Goal: Task Accomplishment & Management: Manage account settings

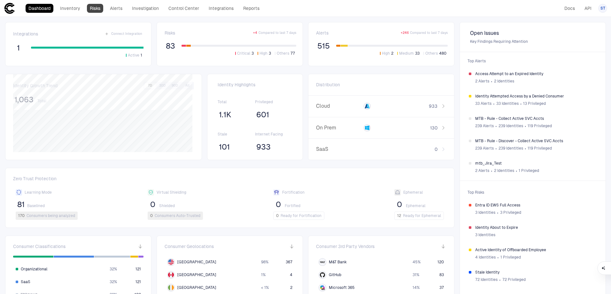
click at [99, 5] on link "Risks" at bounding box center [95, 8] width 16 height 9
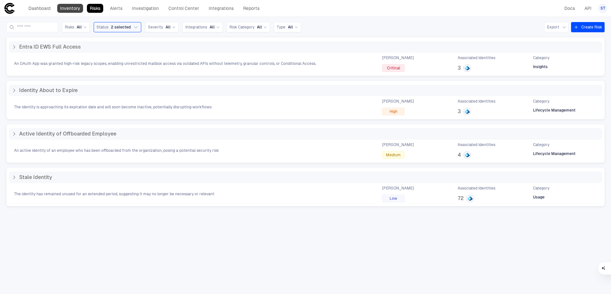
click at [73, 8] on link "Inventory" at bounding box center [70, 8] width 26 height 9
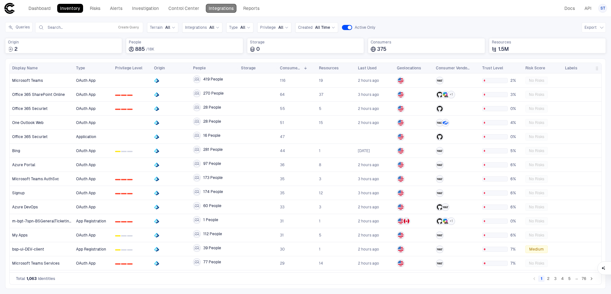
click at [222, 11] on link "Integrations" at bounding box center [221, 8] width 31 height 9
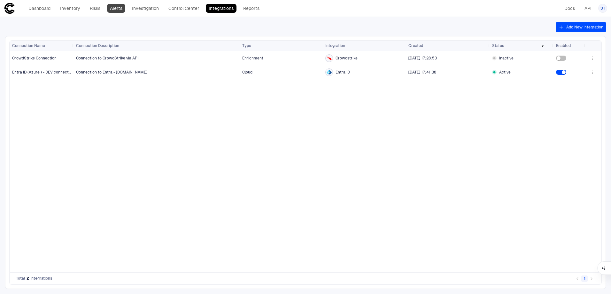
click at [121, 10] on link "Alerts" at bounding box center [116, 8] width 18 height 9
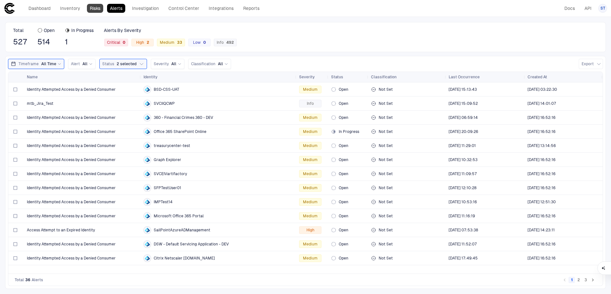
click at [96, 8] on link "Risks" at bounding box center [95, 8] width 16 height 9
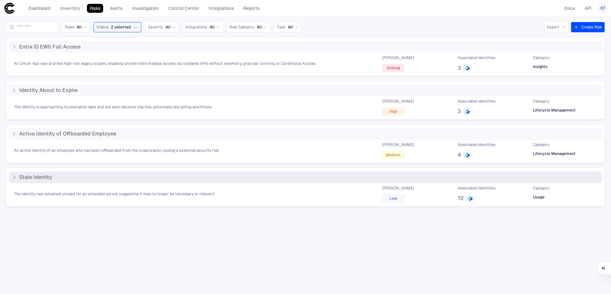
click at [12, 178] on icon at bounding box center [14, 177] width 5 height 5
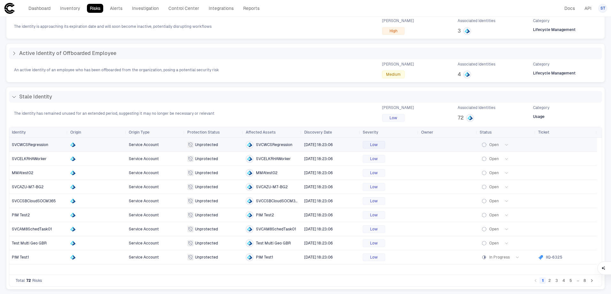
scroll to position [81, 0]
click at [27, 172] on span "MMAtest02" at bounding box center [22, 172] width 21 height 4
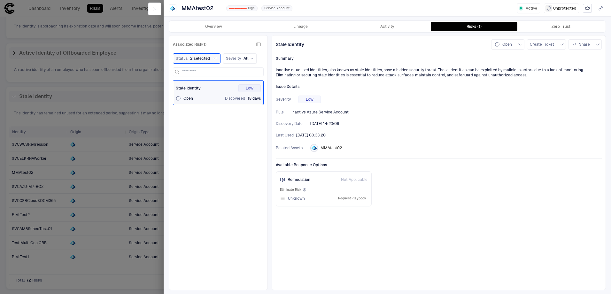
click at [333, 148] on span "MMAtest02" at bounding box center [330, 147] width 21 height 5
click at [313, 148] on icon "Entra ID" at bounding box center [313, 148] width 3 height 4
click at [557, 46] on button "Create Ticket" at bounding box center [546, 44] width 39 height 10
click at [453, 144] on div at bounding box center [305, 147] width 611 height 294
click at [155, 12] on button "button" at bounding box center [154, 9] width 13 height 13
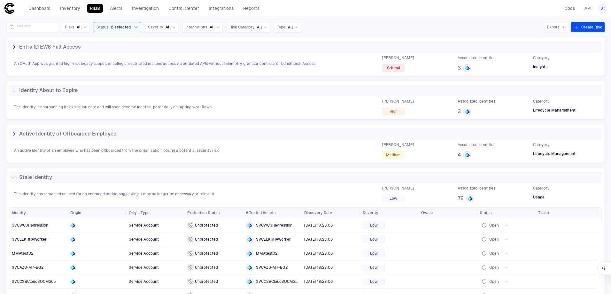
click at [351, 18] on div "Risks All Status 2 selected Severity All Integrations All Risk Category All Typ…" at bounding box center [305, 155] width 611 height 277
click at [53, 27] on input at bounding box center [36, 27] width 38 height 10
click at [117, 8] on link "Alerts" at bounding box center [116, 8] width 18 height 9
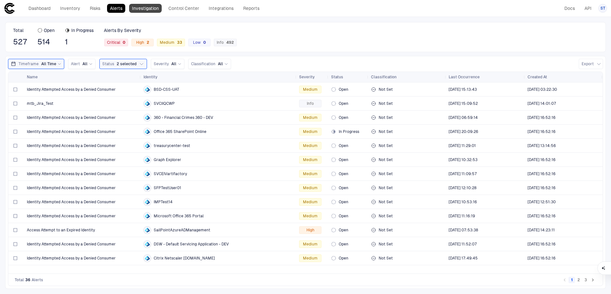
click at [142, 7] on link "Investigation" at bounding box center [145, 8] width 33 height 9
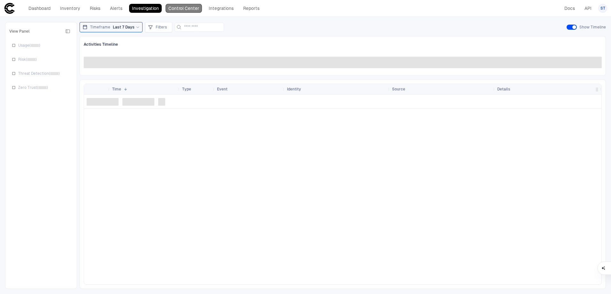
click at [195, 9] on link "Control Center" at bounding box center [184, 8] width 36 height 9
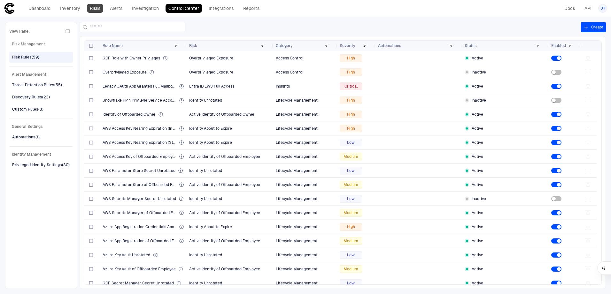
click at [89, 6] on link "Risks" at bounding box center [95, 8] width 16 height 9
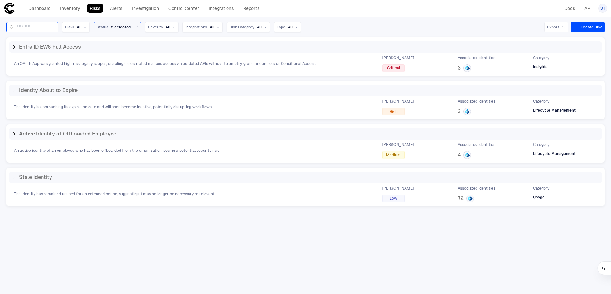
click at [55, 30] on input at bounding box center [36, 27] width 38 height 10
click at [117, 10] on link "Alerts" at bounding box center [116, 8] width 18 height 9
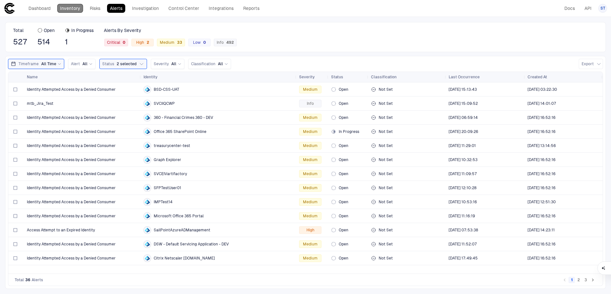
click at [82, 10] on link "Inventory" at bounding box center [70, 8] width 26 height 9
click at [98, 8] on link "Risks" at bounding box center [95, 8] width 16 height 9
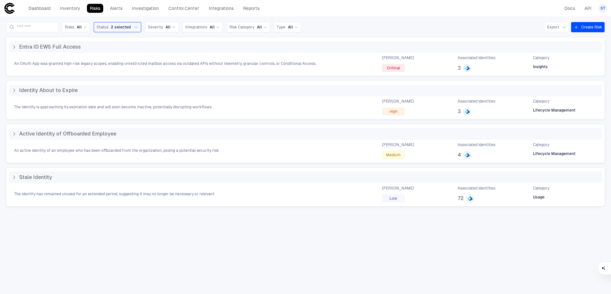
click at [153, 14] on div "Dashboard Inventory Risks Alerts Investigation Control Center Integrations Repo…" at bounding box center [133, 9] width 258 height 12
click at [153, 11] on link "Investigation" at bounding box center [145, 8] width 33 height 9
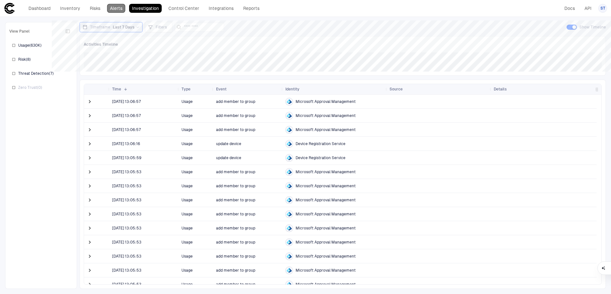
click at [116, 6] on link "Alerts" at bounding box center [116, 8] width 18 height 9
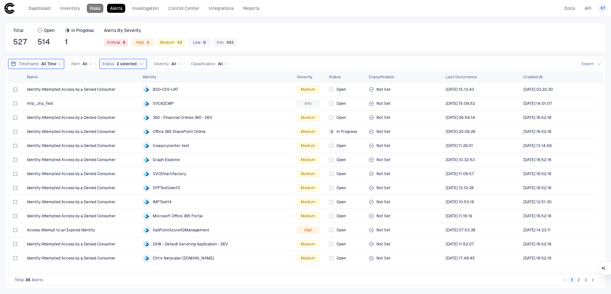
click at [101, 7] on link "Risks" at bounding box center [95, 8] width 16 height 9
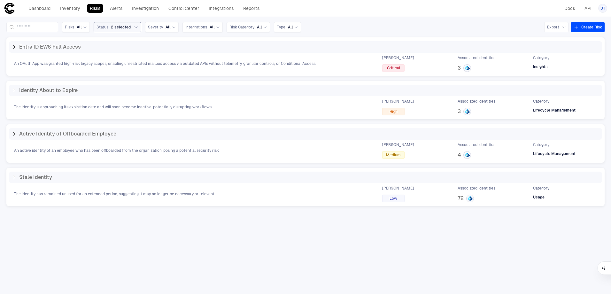
click at [138, 29] on icon "button" at bounding box center [135, 27] width 5 height 5
click at [55, 29] on input at bounding box center [36, 27] width 38 height 10
click at [189, 5] on link "Control Center" at bounding box center [184, 8] width 36 height 9
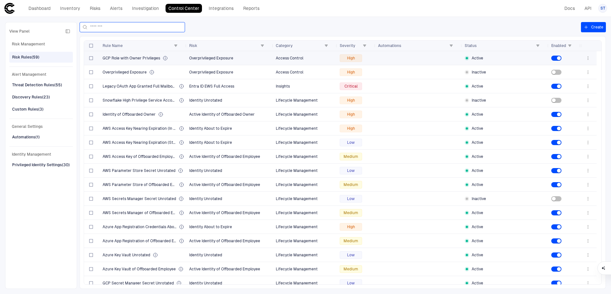
click at [123, 28] on input at bounding box center [136, 27] width 92 height 10
click at [591, 28] on button "Create" at bounding box center [593, 27] width 25 height 10
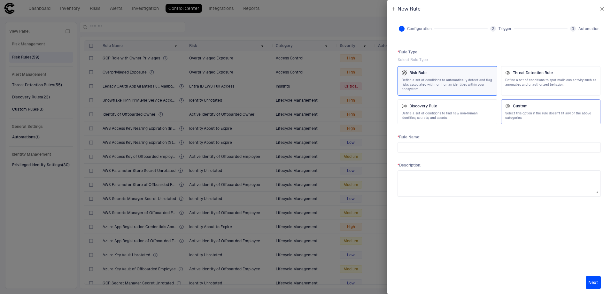
click at [557, 115] on span "Select this option if the rule doesn't fit any of the above categories." at bounding box center [550, 115] width 91 height 9
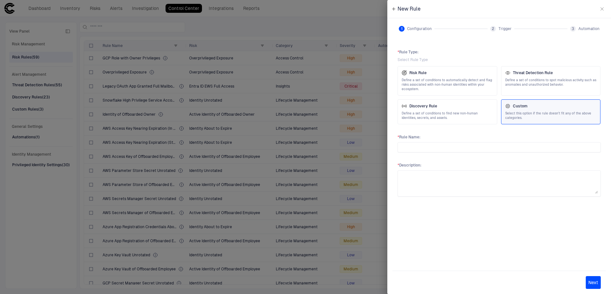
click at [601, 10] on icon "button" at bounding box center [601, 8] width 5 height 5
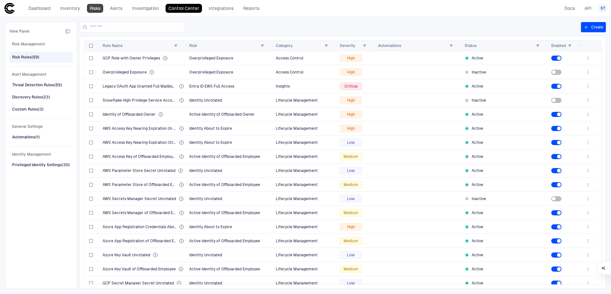
click at [93, 12] on link "Risks" at bounding box center [95, 8] width 16 height 9
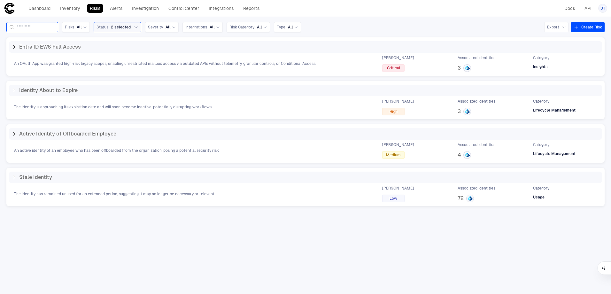
click at [38, 28] on input at bounding box center [36, 27] width 38 height 10
click at [90, 27] on div "Risks All" at bounding box center [76, 27] width 28 height 10
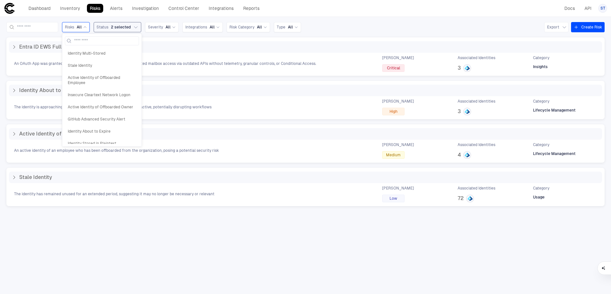
click at [131, 29] on span "2 selected" at bounding box center [121, 27] width 20 height 5
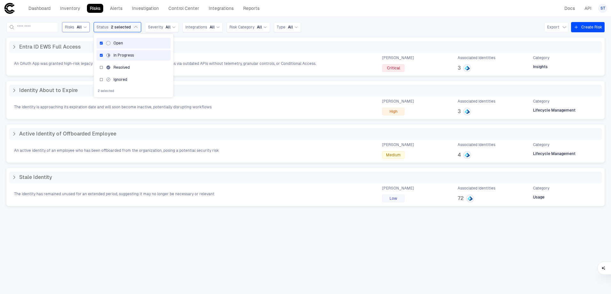
click at [87, 29] on div "All" at bounding box center [82, 27] width 10 height 5
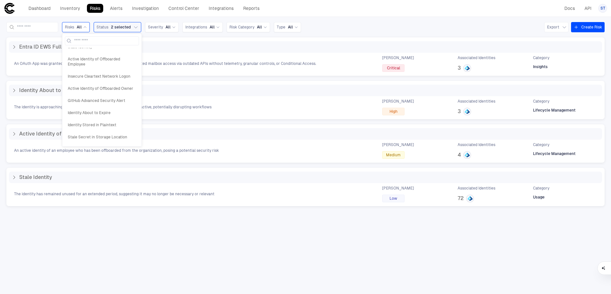
scroll to position [43, 0]
click at [381, 26] on div "Risks All Identity Multi-Stored Stale Identity Active Identity of Offboarded Em…" at bounding box center [305, 27] width 598 height 10
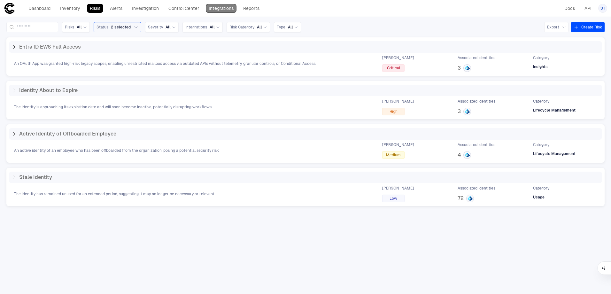
click at [220, 8] on link "Integrations" at bounding box center [221, 8] width 31 height 9
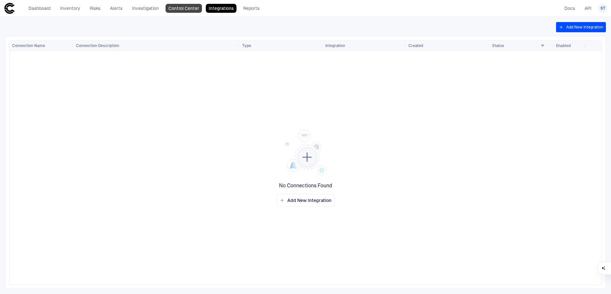
click at [196, 7] on link "Control Center" at bounding box center [184, 8] width 36 height 9
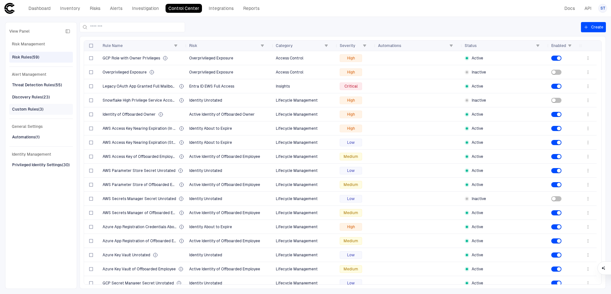
click at [33, 107] on div "Custom Rules (3)" at bounding box center [27, 109] width 31 height 6
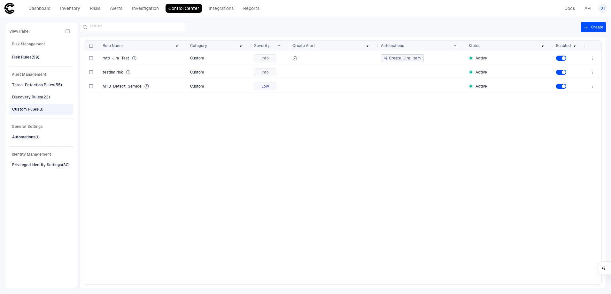
click at [189, 125] on div "mtb_Jira_Test Custom Info Create_Jira_Item Active testing risk Custom Info Acti…" at bounding box center [334, 167] width 501 height 233
click at [358, 134] on div "mtb_Jira_Test Custom Info Create_Jira_Item Active testing risk Custom Info Acti…" at bounding box center [334, 167] width 501 height 233
click at [325, 56] on span at bounding box center [333, 58] width 83 height 5
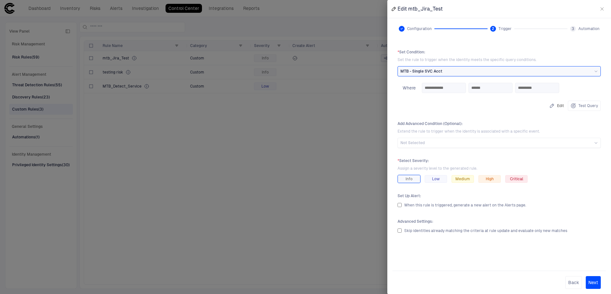
click at [594, 285] on button "Next" at bounding box center [593, 282] width 15 height 13
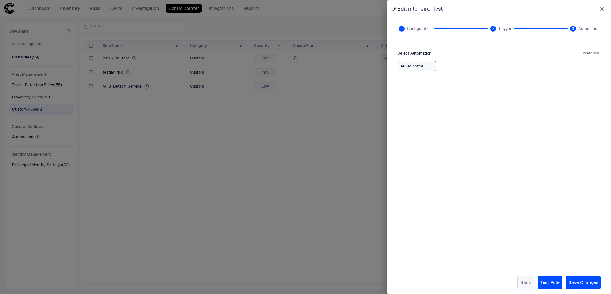
click at [528, 284] on button "Back" at bounding box center [525, 282] width 17 height 13
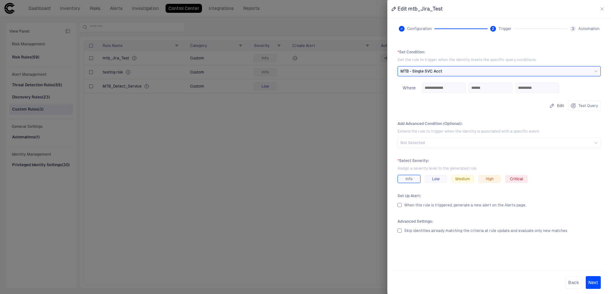
click at [603, 8] on icon "button" at bounding box center [601, 8] width 5 height 5
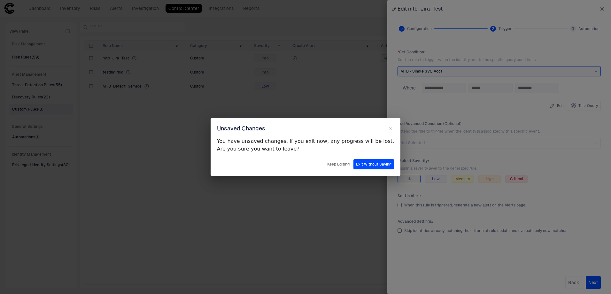
click at [370, 166] on button "Exit Without Saving" at bounding box center [373, 164] width 41 height 10
